Goal: Task Accomplishment & Management: Use online tool/utility

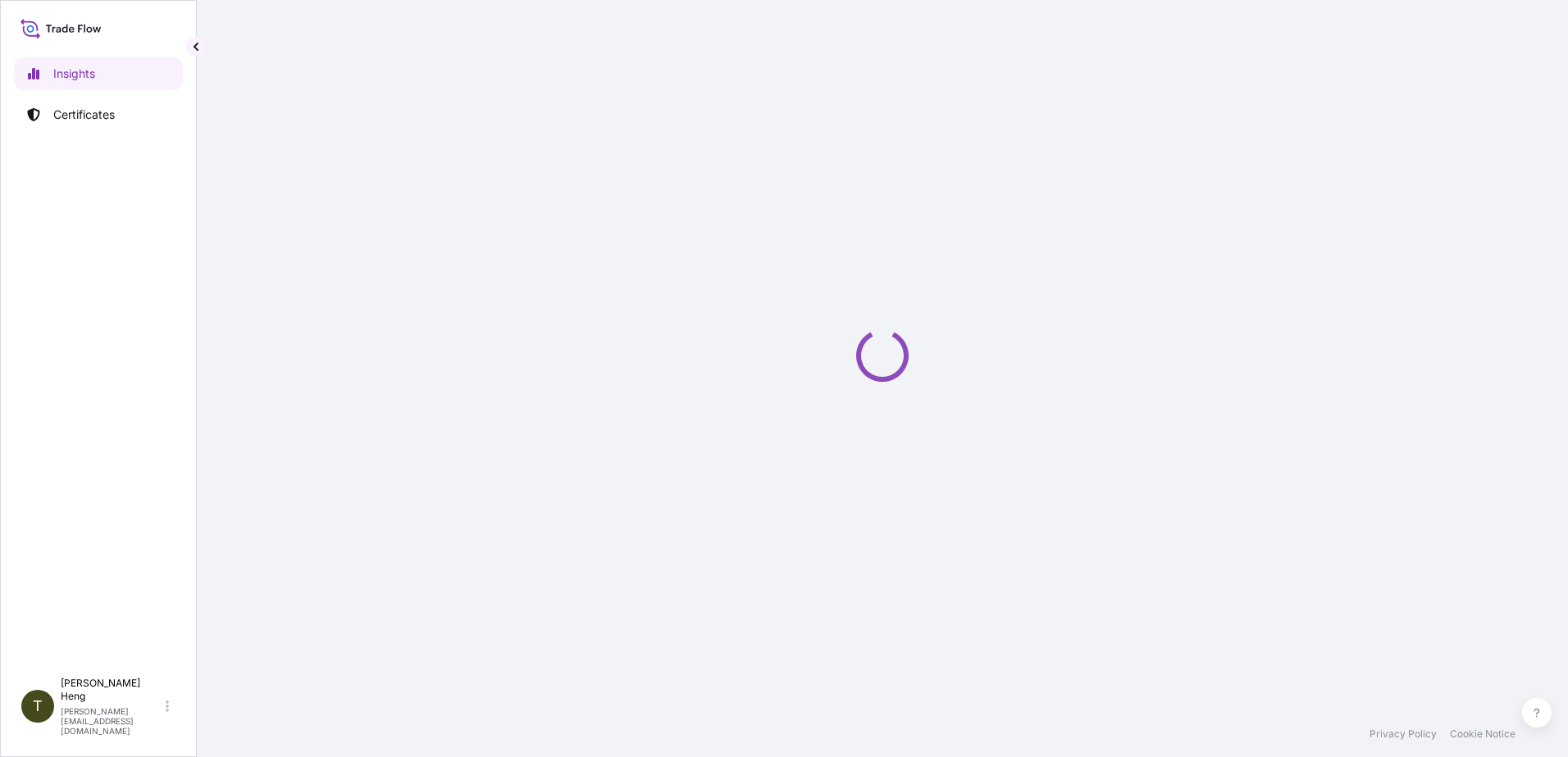
select select "2025"
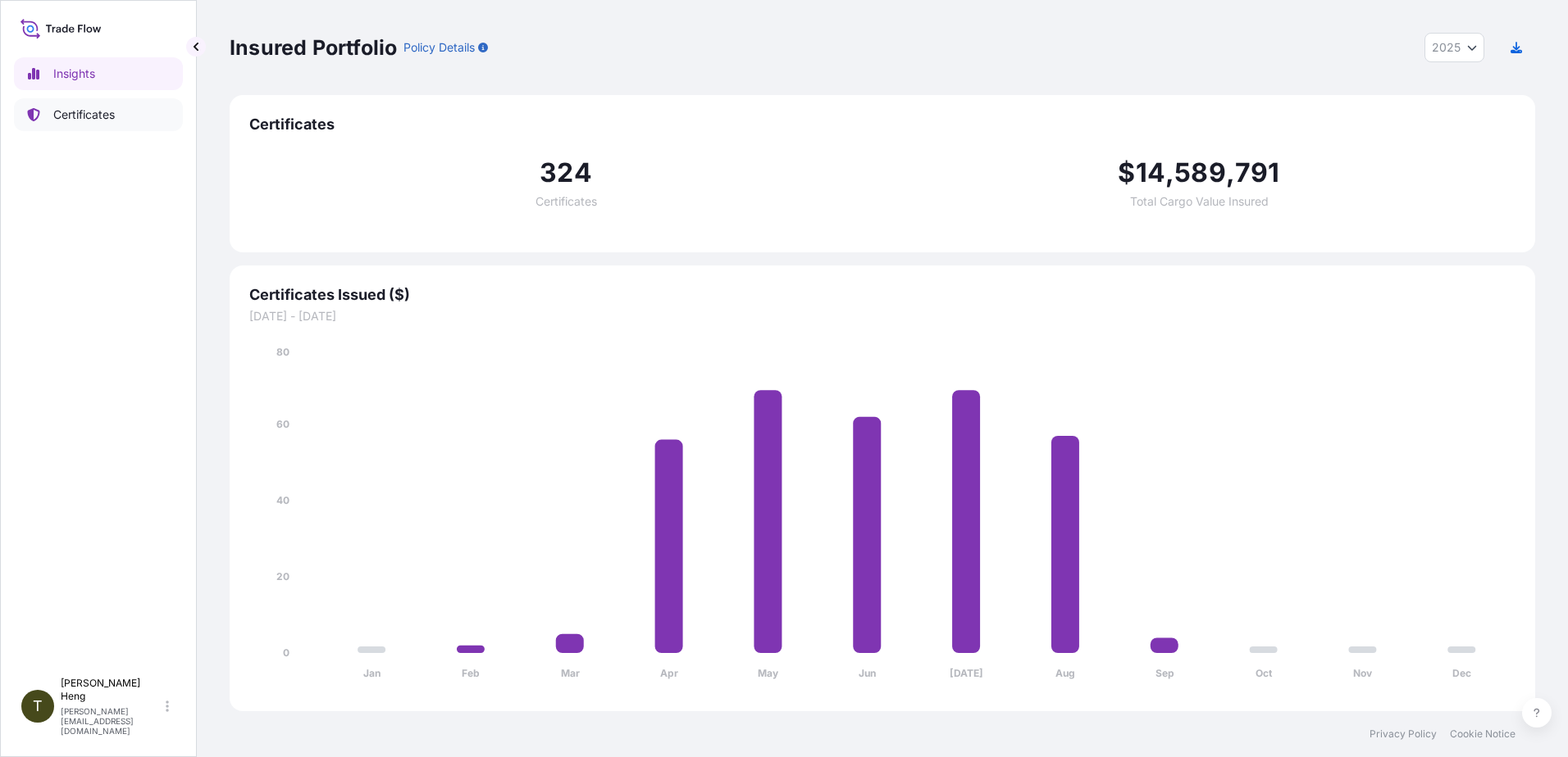
click at [83, 112] on p "Certificates" at bounding box center [84, 115] width 62 height 16
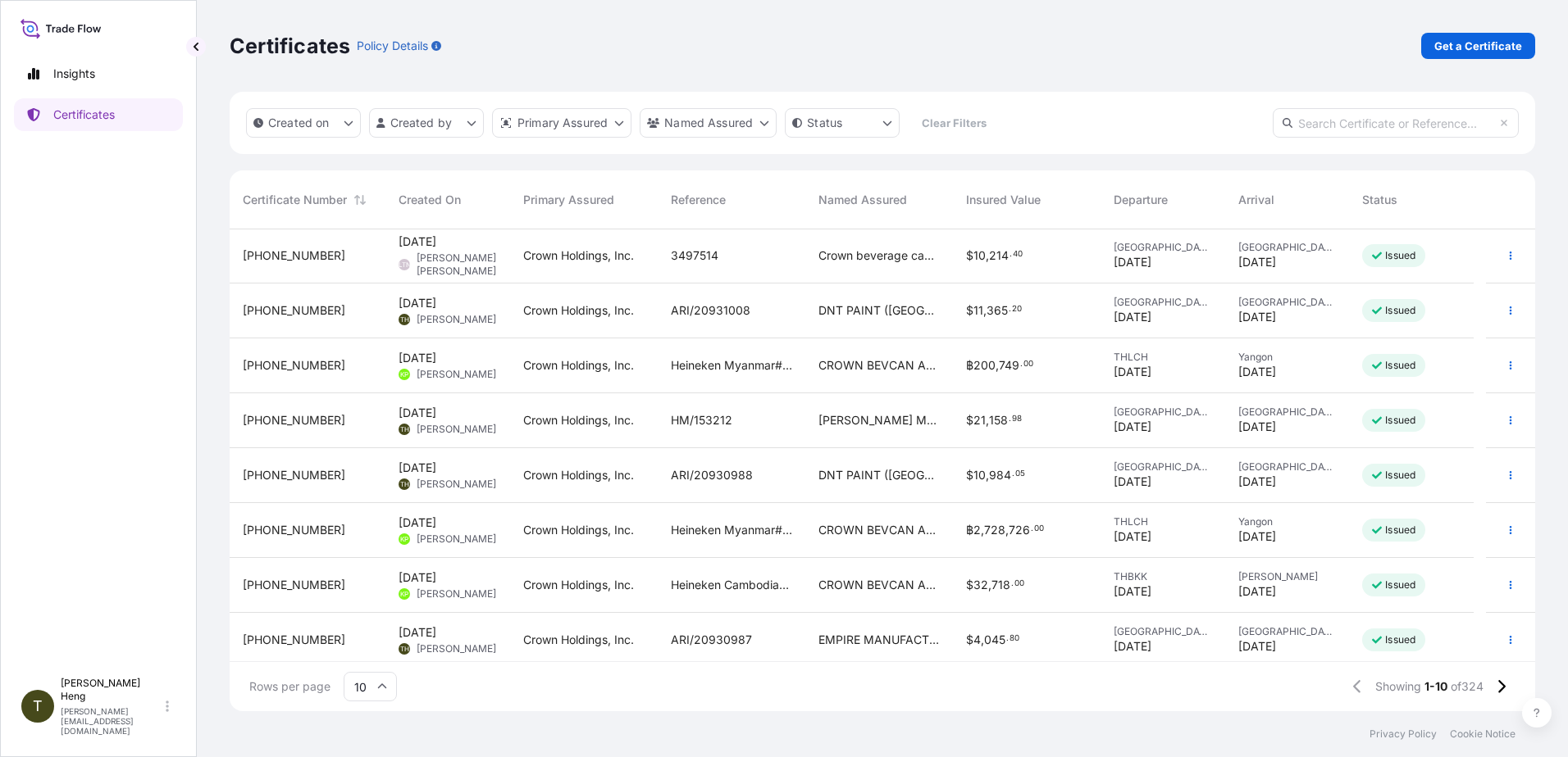
scroll to position [117, 0]
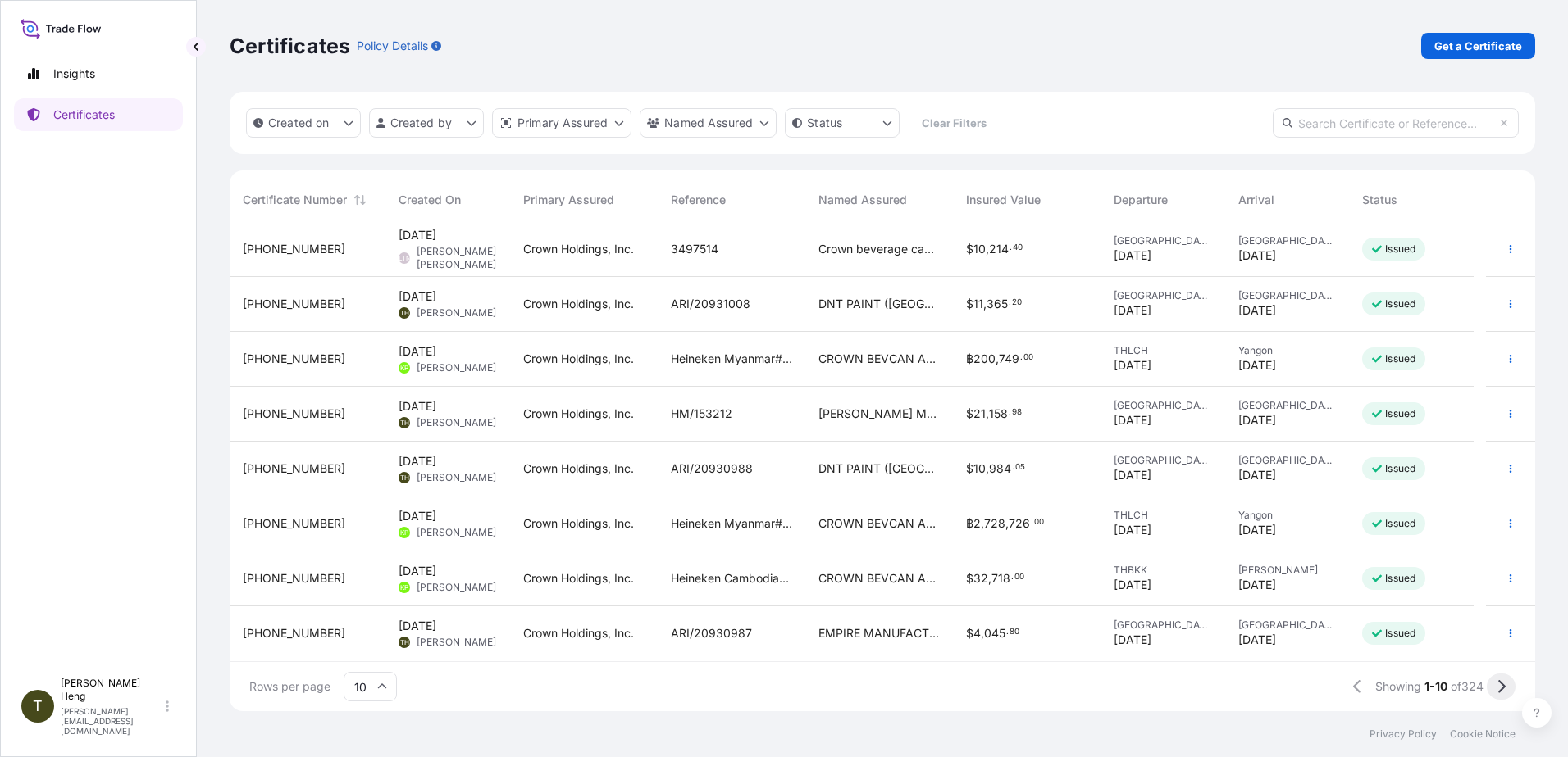
click at [1502, 682] on icon at bounding box center [1501, 687] width 9 height 15
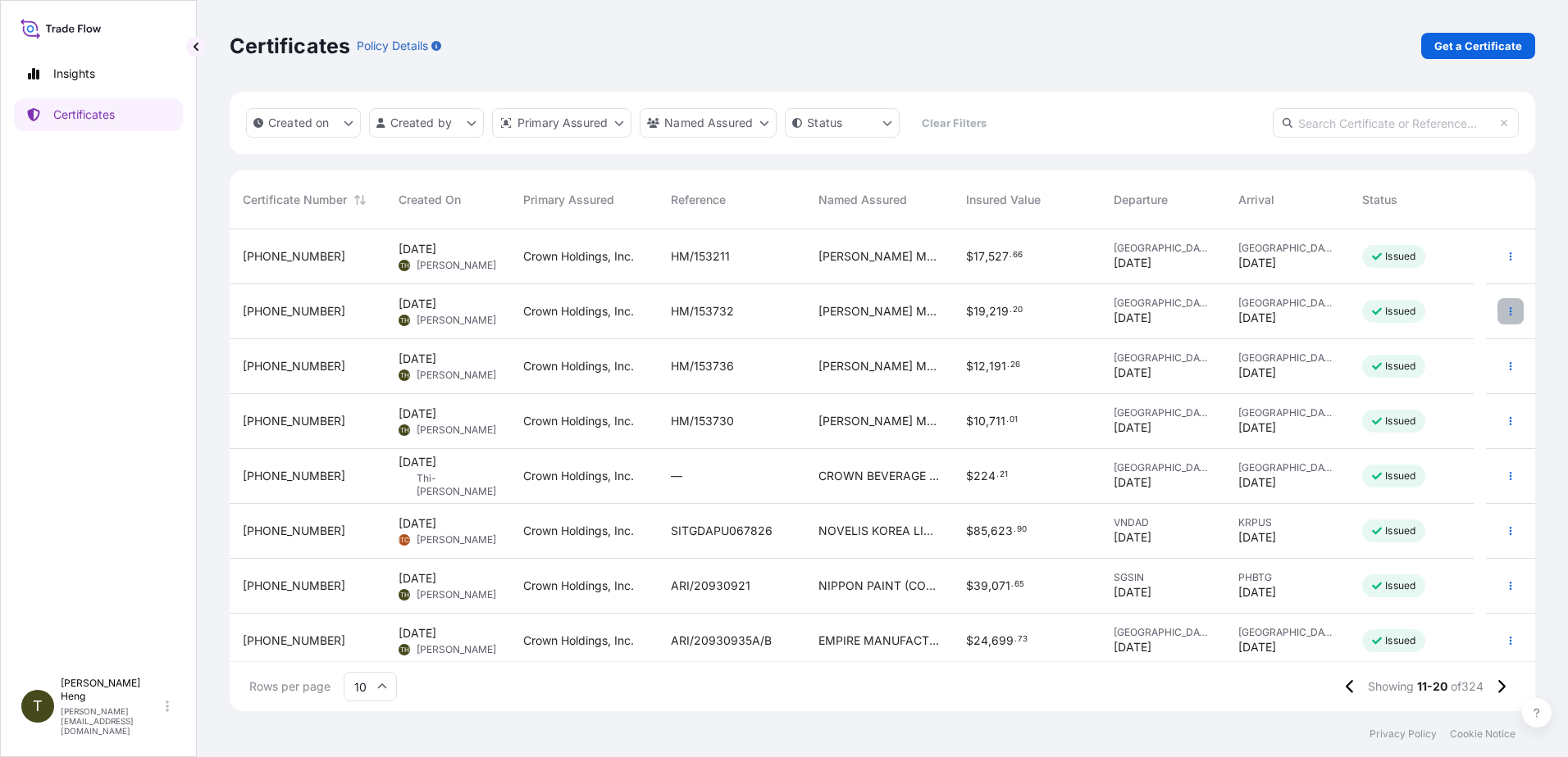
click at [1502, 303] on button "button" at bounding box center [1510, 311] width 26 height 26
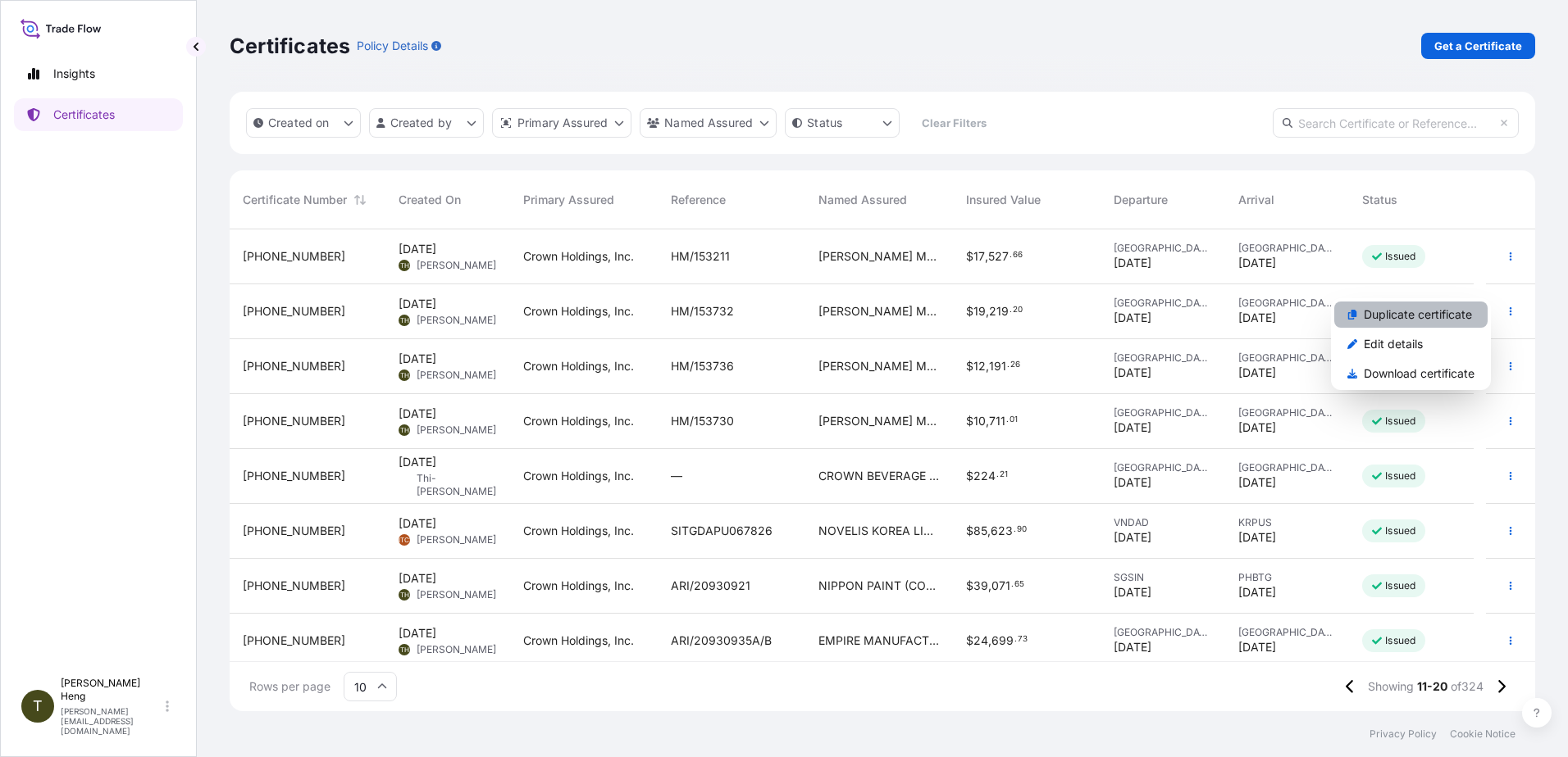
click at [1370, 319] on p "Duplicate certificate" at bounding box center [1417, 315] width 108 height 16
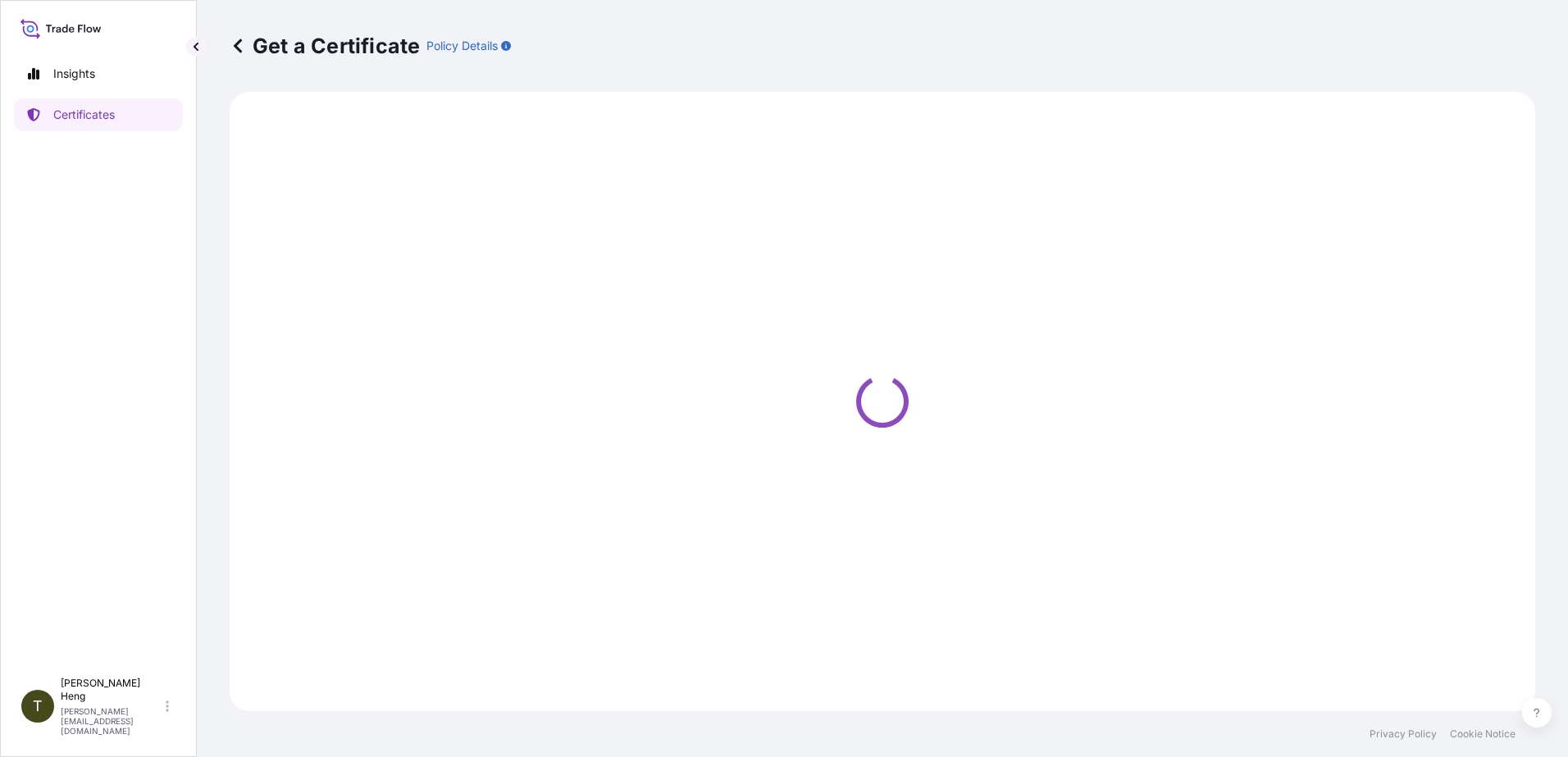
select select "Road"
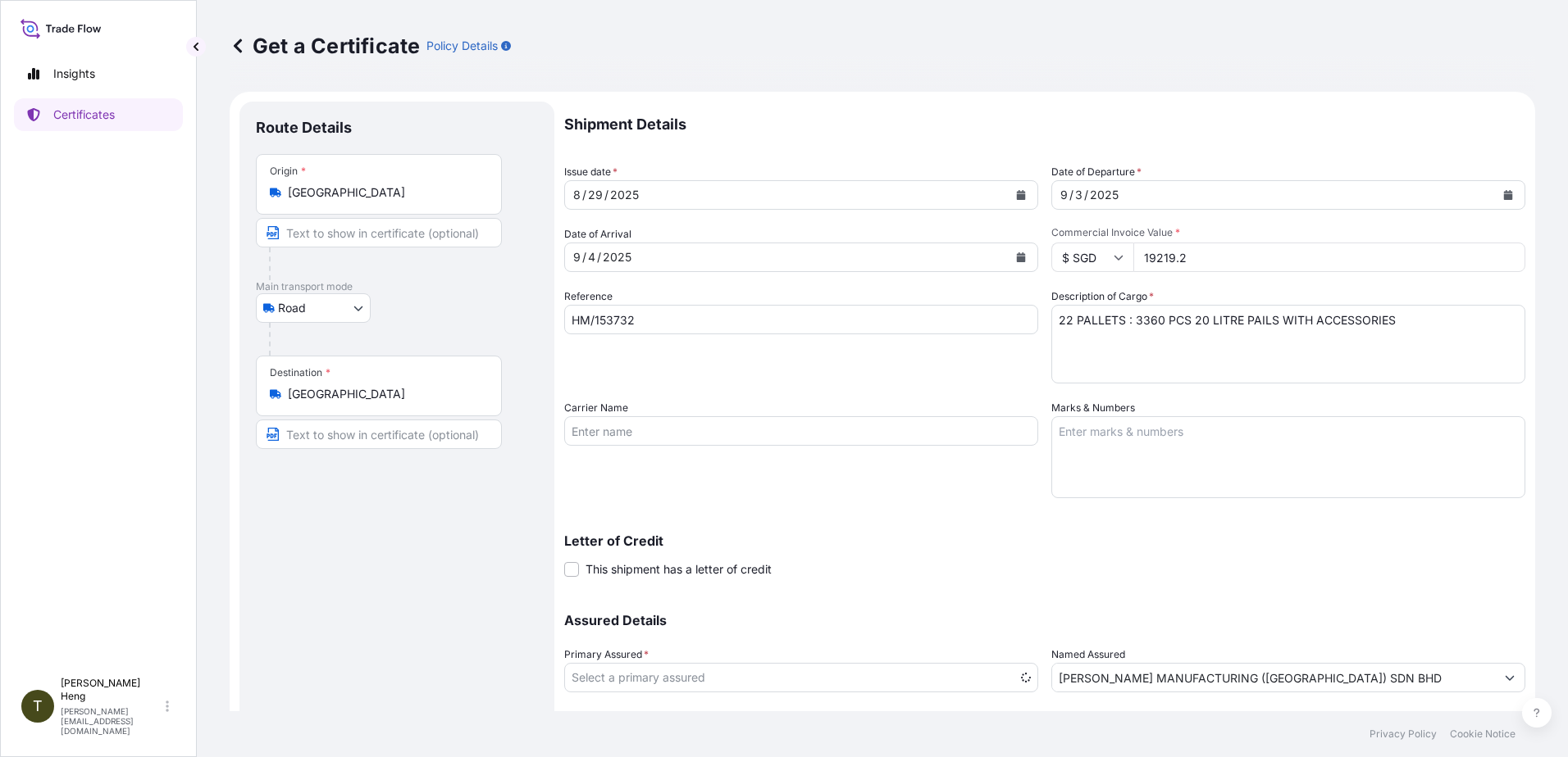
select select "31483"
click at [1016, 193] on icon "Calendar" at bounding box center [1020, 195] width 10 height 10
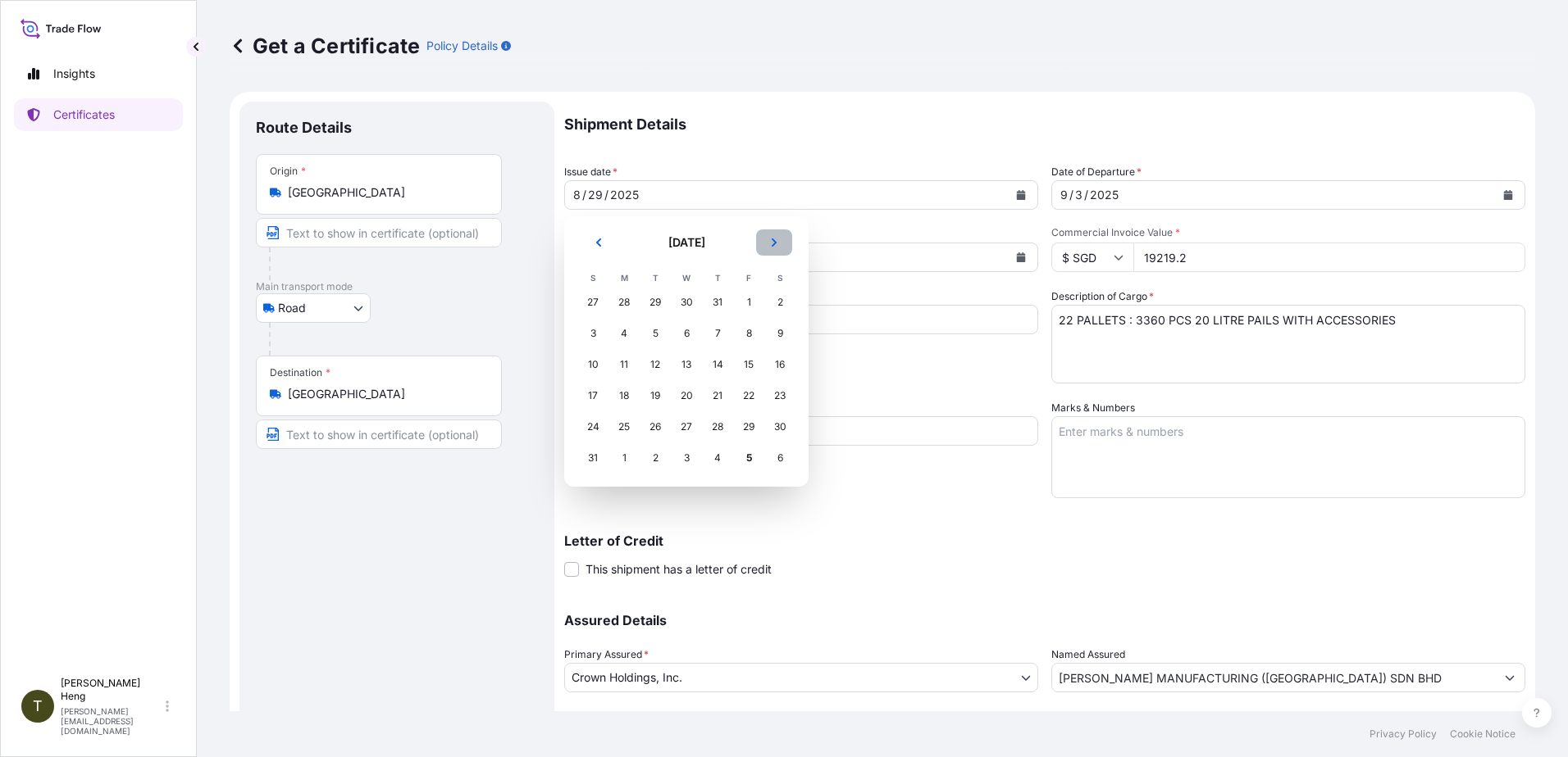
click at [769, 238] on icon "Next" at bounding box center [774, 242] width 10 height 10
click at [743, 298] on div "5" at bounding box center [748, 302] width 30 height 30
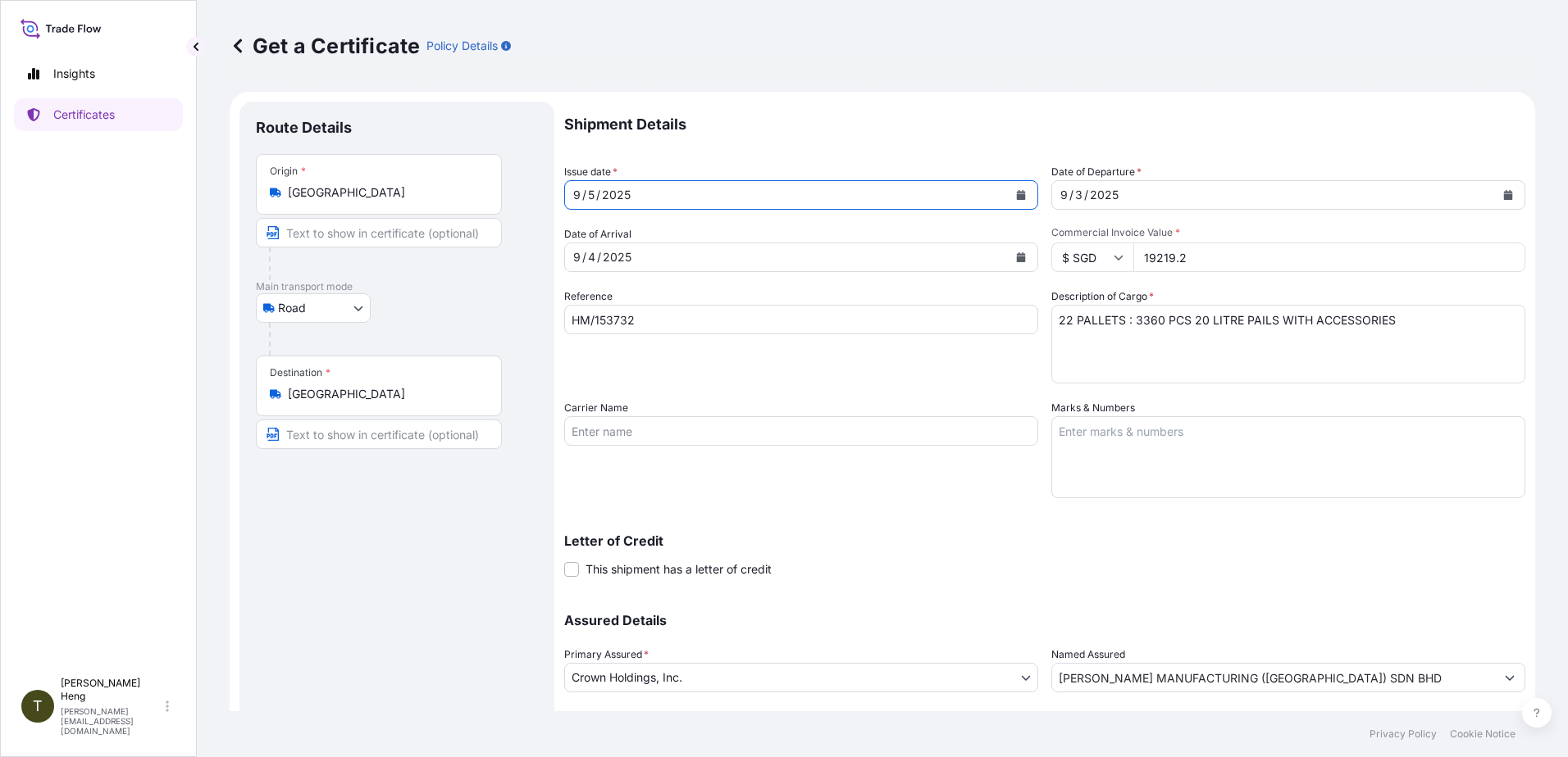
click at [1018, 257] on icon "Calendar" at bounding box center [1021, 257] width 9 height 10
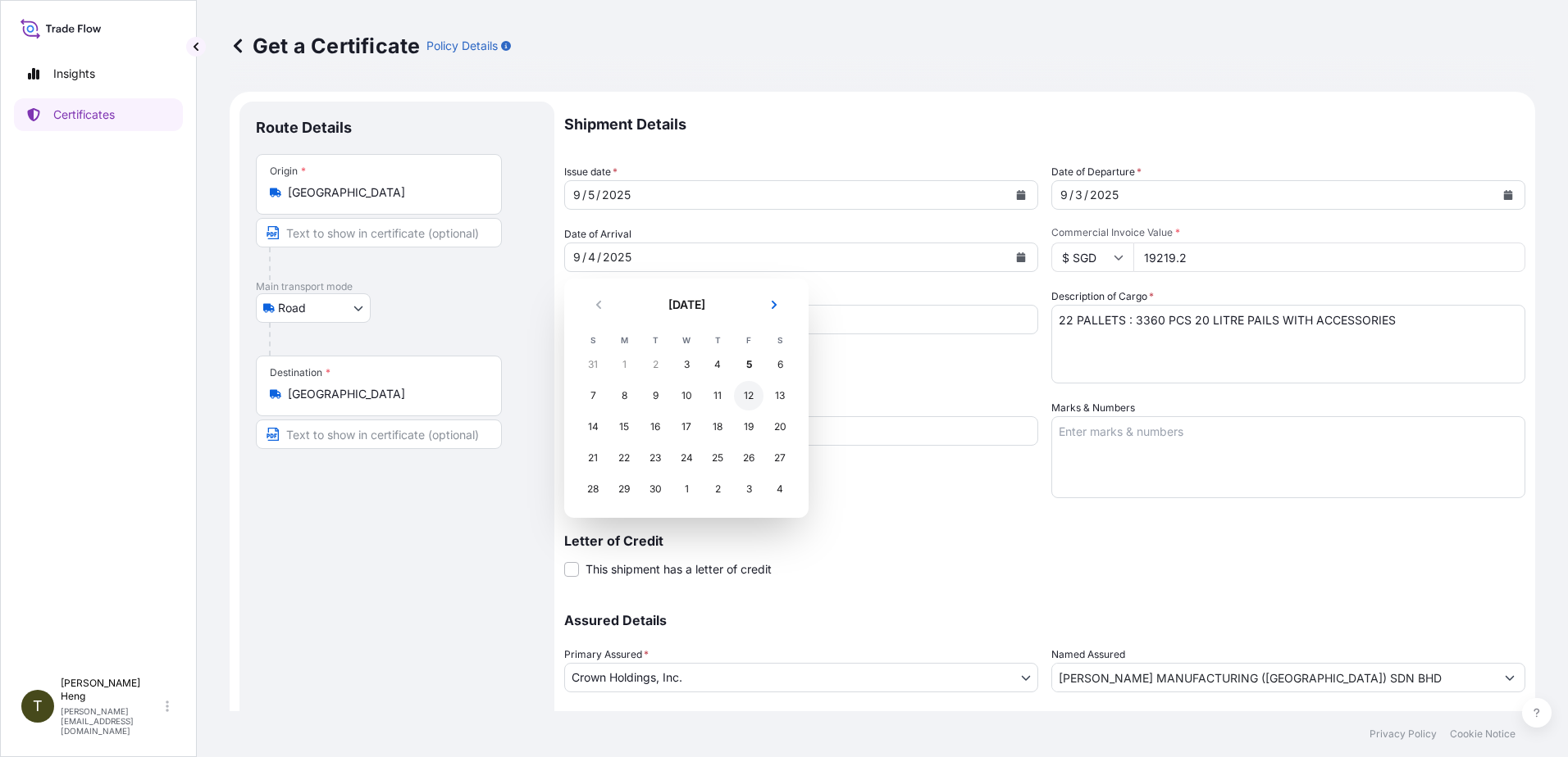
click at [746, 394] on div "12" at bounding box center [748, 395] width 30 height 30
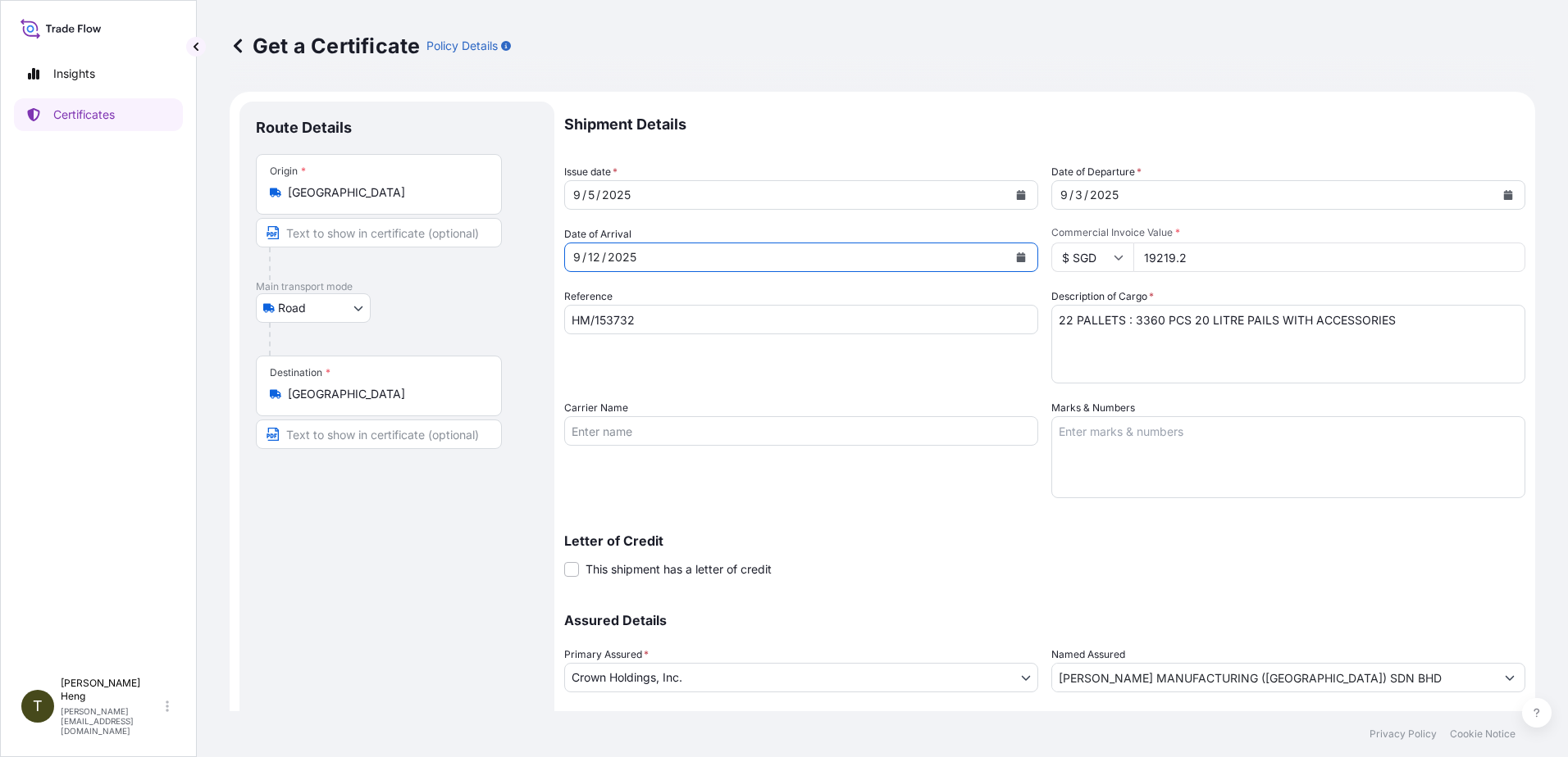
click at [638, 325] on input "HM/153732" at bounding box center [801, 319] width 474 height 30
type input "HM/153723"
click at [1504, 196] on icon "Calendar" at bounding box center [1508, 195] width 9 height 10
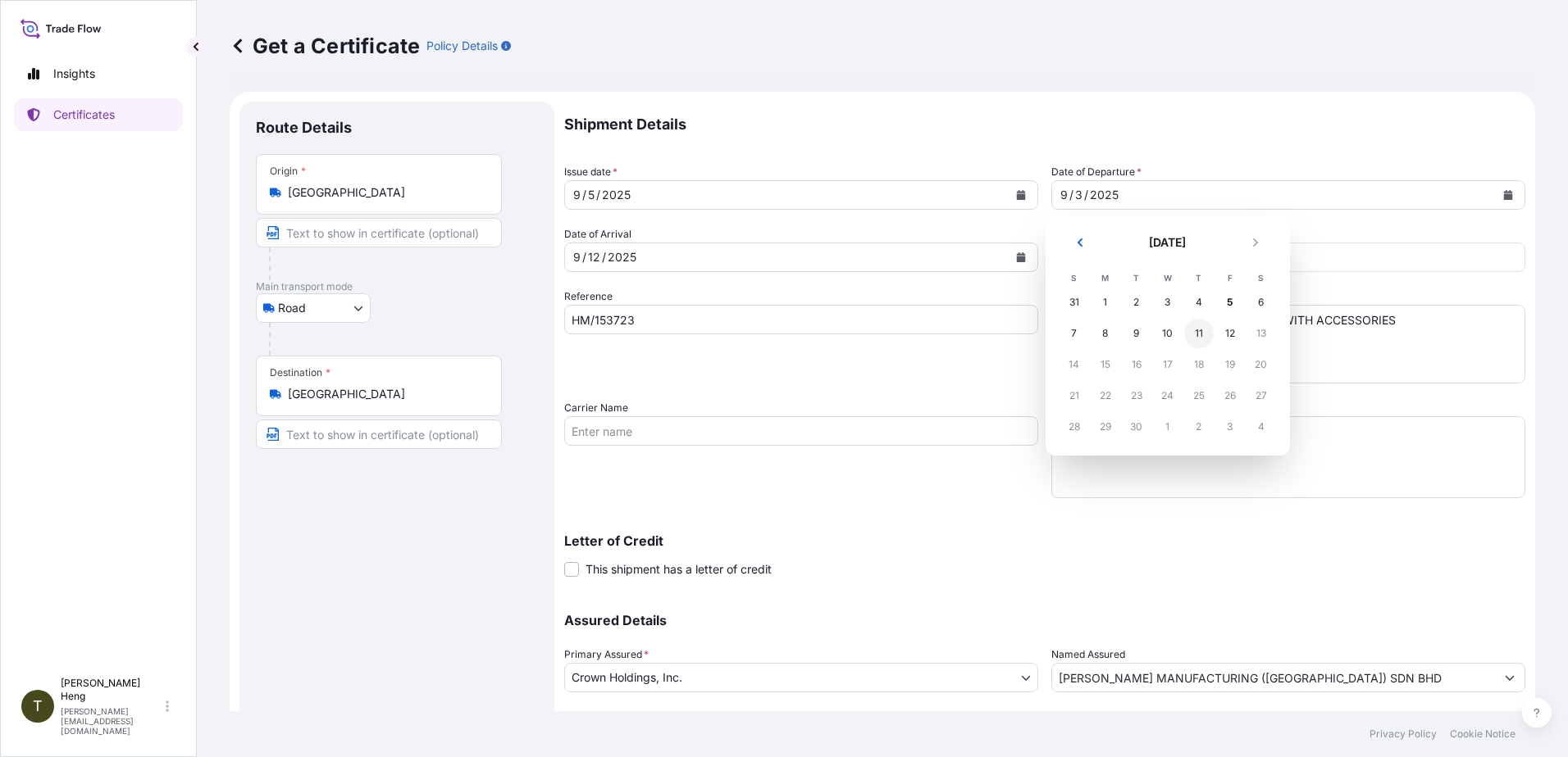
click at [1191, 337] on div "11" at bounding box center [1199, 334] width 30 height 30
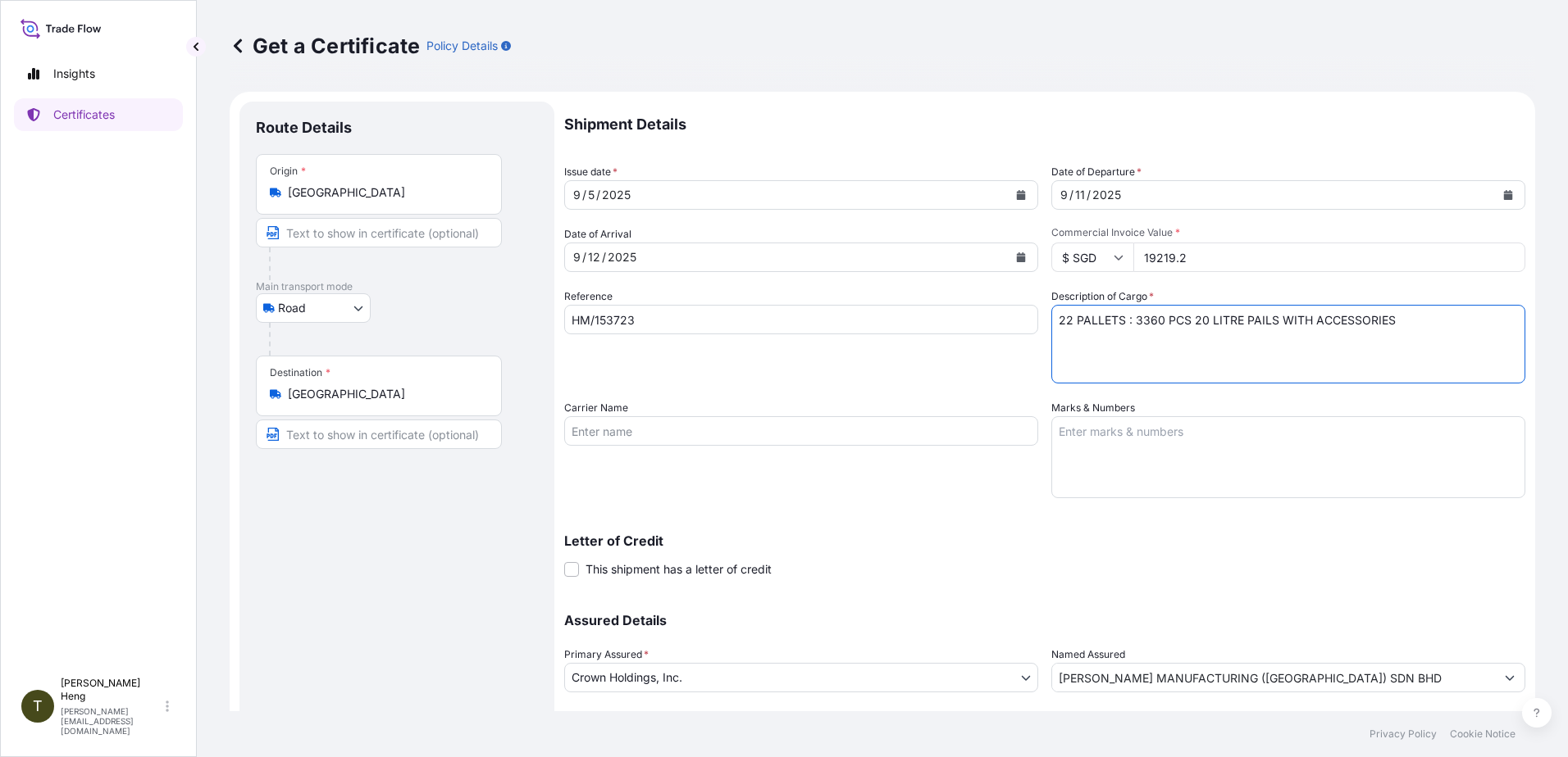
click at [1060, 323] on textarea "22 PALLETS : 3360 PCS 20 LITRE PAILS WITH ACCESSORIES" at bounding box center [1288, 344] width 474 height 79
type textarea "21 PALLETS : 4032 PCS 20 LITRE PAILS WITH ACCESSORIES"
click at [1144, 262] on input "19219.2" at bounding box center [1329, 257] width 392 height 30
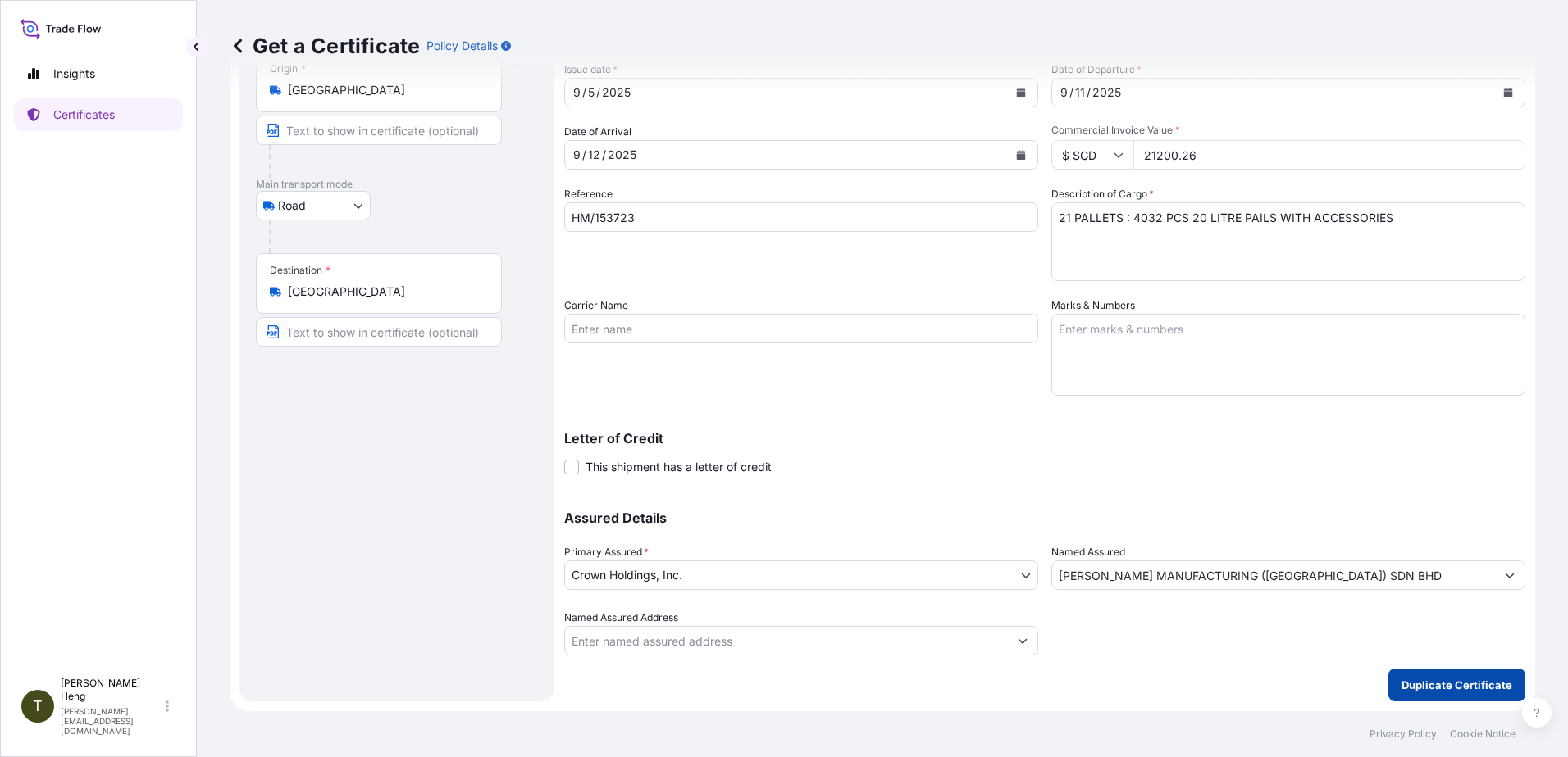
type input "21200.26"
click at [1436, 681] on p "Duplicate Certificate" at bounding box center [1456, 685] width 111 height 16
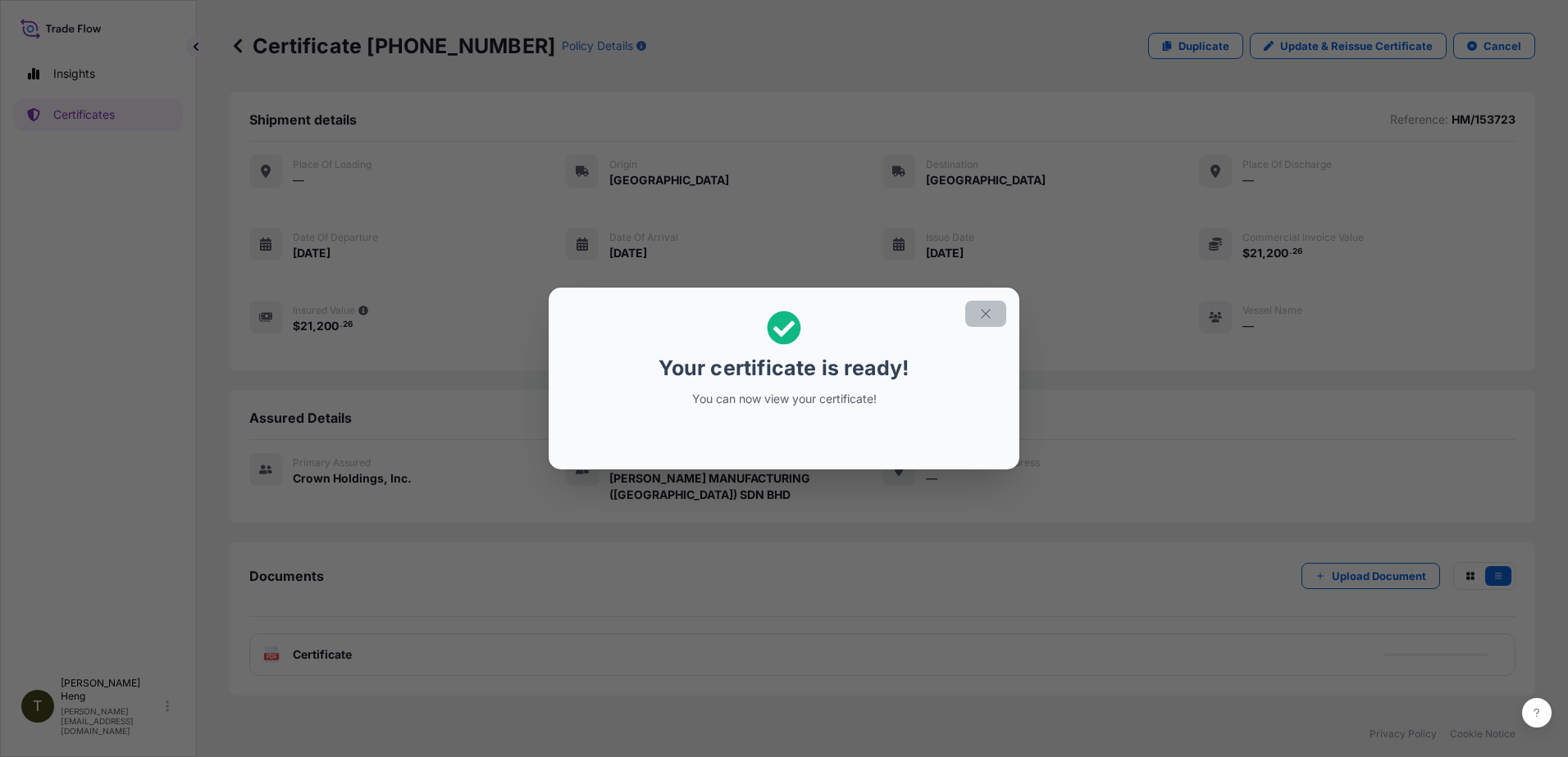
click at [979, 313] on icon "button" at bounding box center [986, 314] width 15 height 15
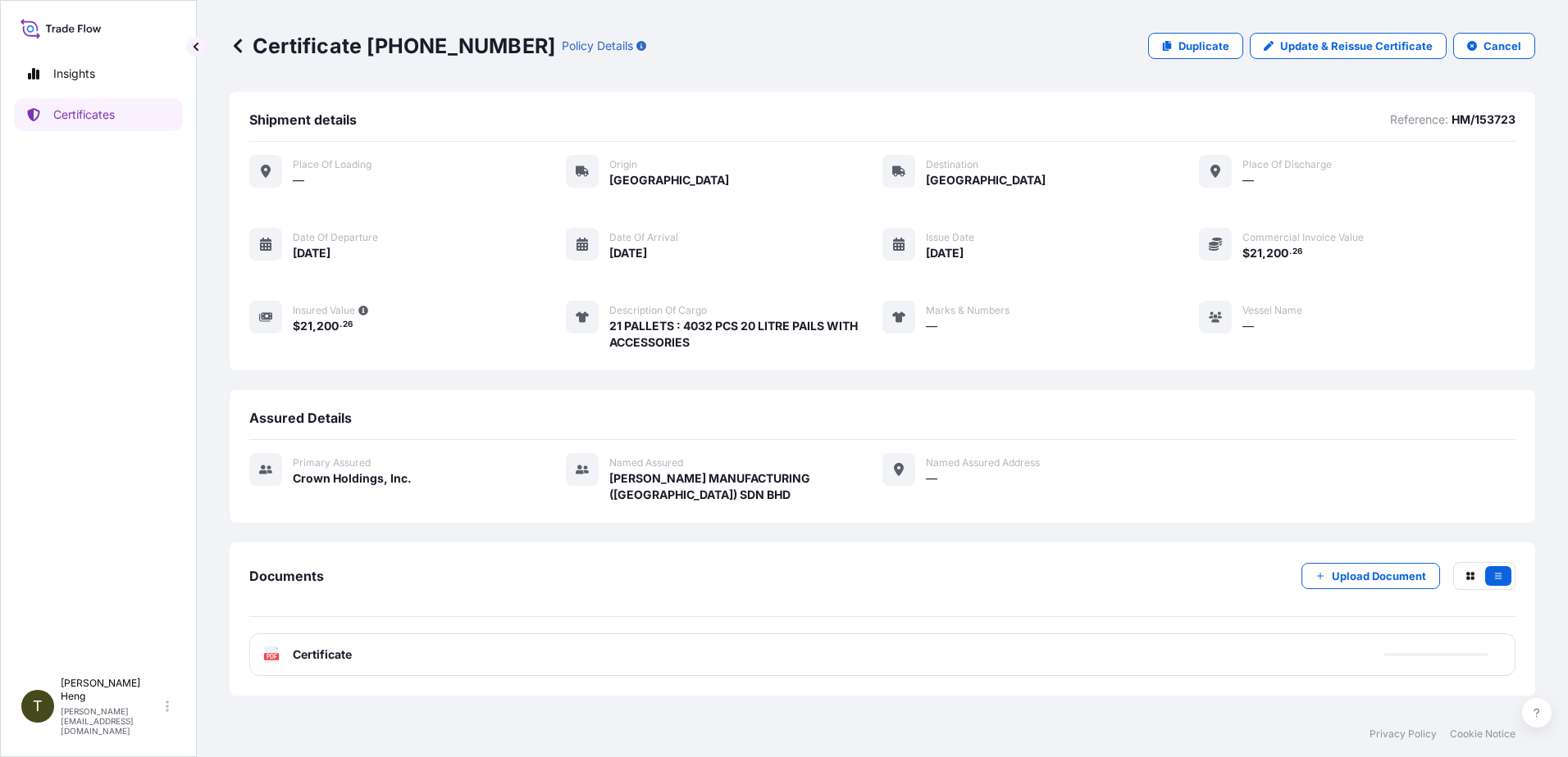
click at [317, 661] on span "Certificate" at bounding box center [322, 655] width 59 height 16
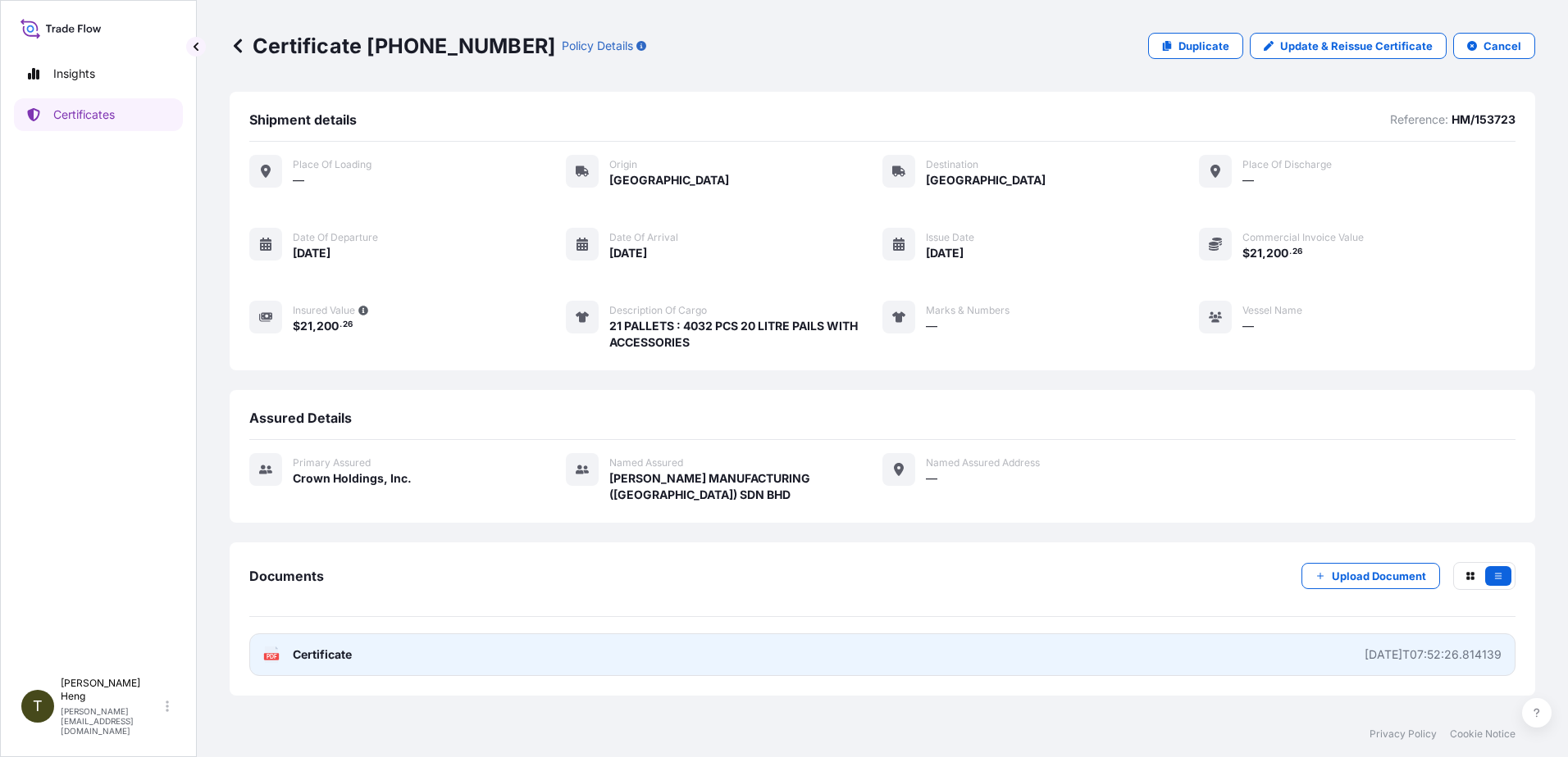
click at [273, 655] on text "PDF" at bounding box center [272, 657] width 11 height 5
